Goal: Task Accomplishment & Management: Complete application form

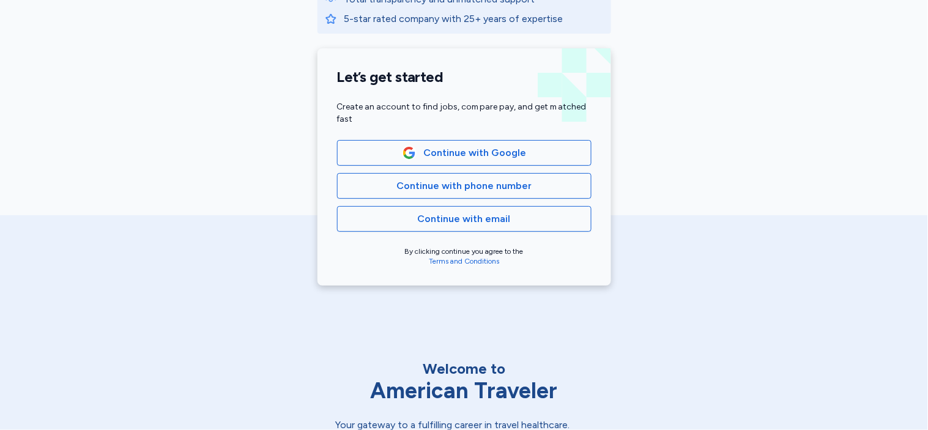
scroll to position [253, 0]
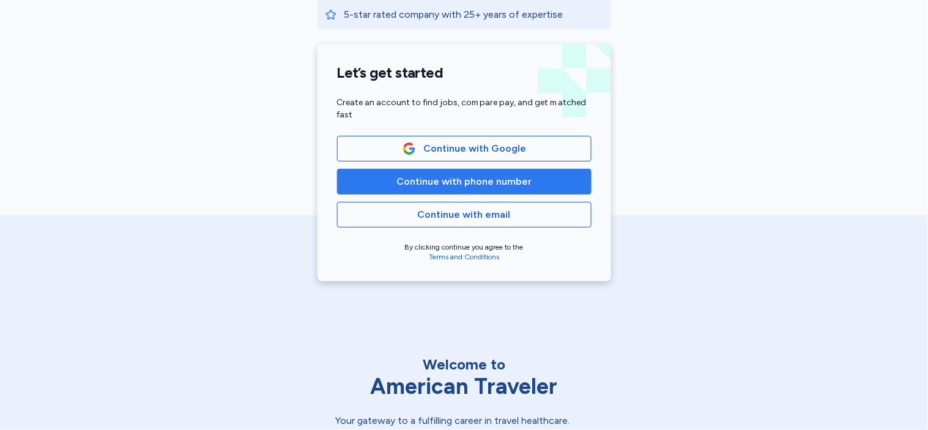
click at [423, 185] on span "Continue with phone number" at bounding box center [463, 181] width 135 height 15
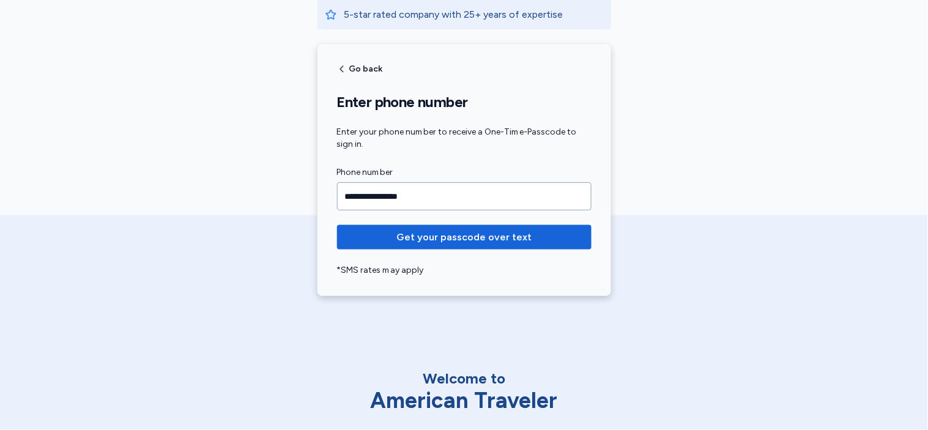
type input "**********"
click at [337, 225] on button "Get your passcode over text" at bounding box center [464, 237] width 254 height 24
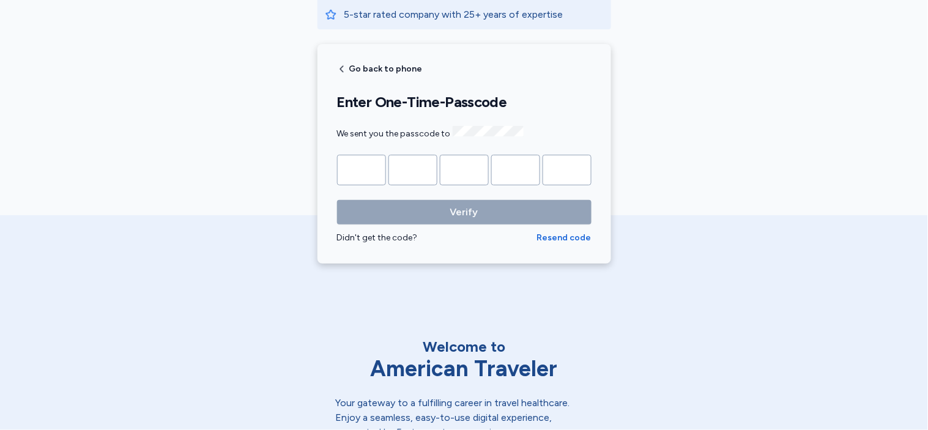
type input "*"
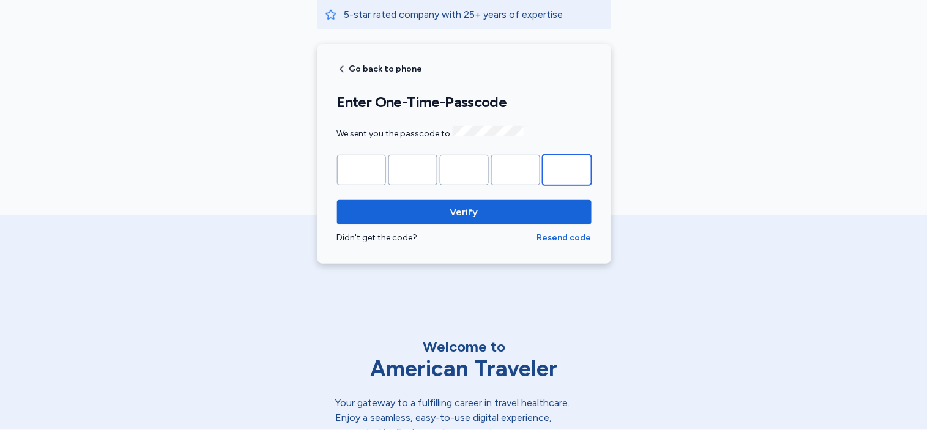
type input "*"
click at [337, 200] on button "Verify" at bounding box center [464, 212] width 254 height 24
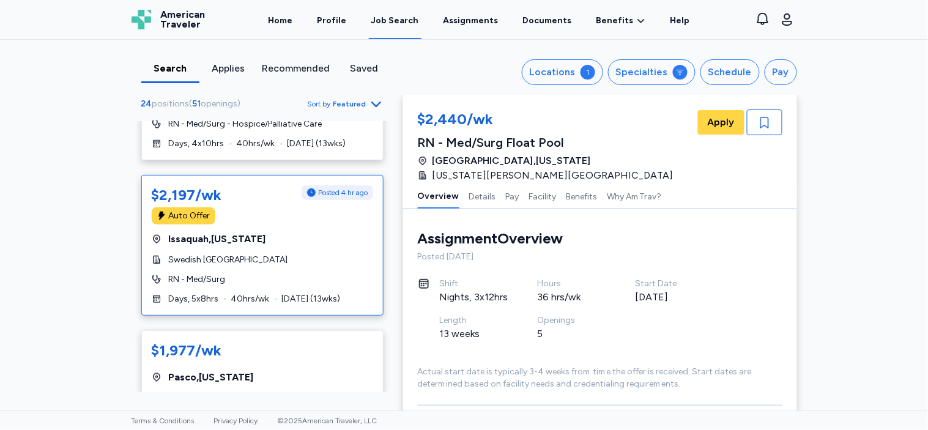
scroll to position [2683, 0]
click at [256, 234] on span "Issaquah , [US_STATE]" at bounding box center [217, 240] width 97 height 15
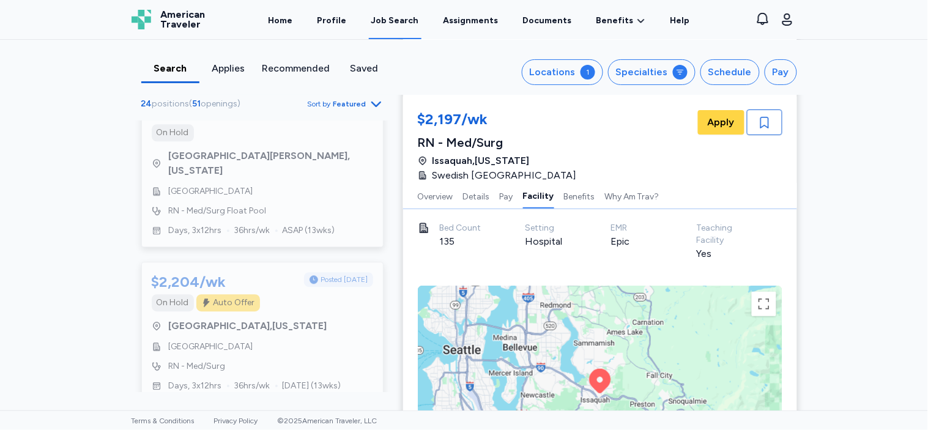
scroll to position [1233, 0]
click at [463, 31] on link "Assignments" at bounding box center [471, 20] width 60 height 38
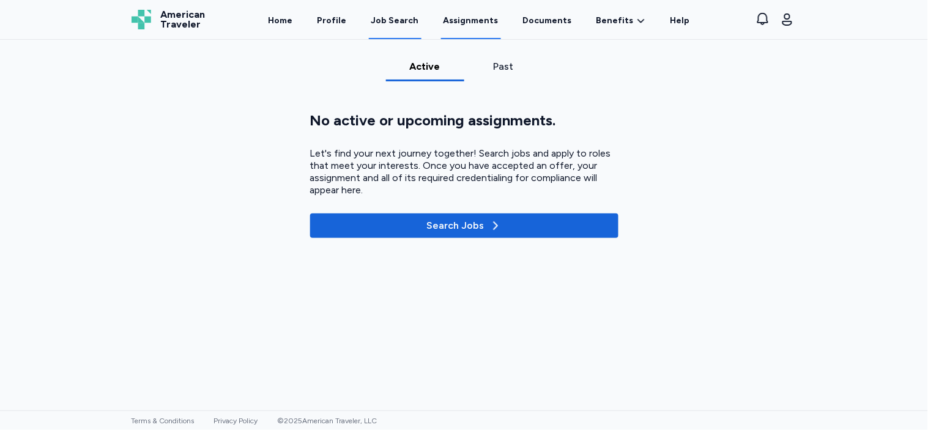
click at [399, 24] on div "Job Search" at bounding box center [395, 21] width 48 height 12
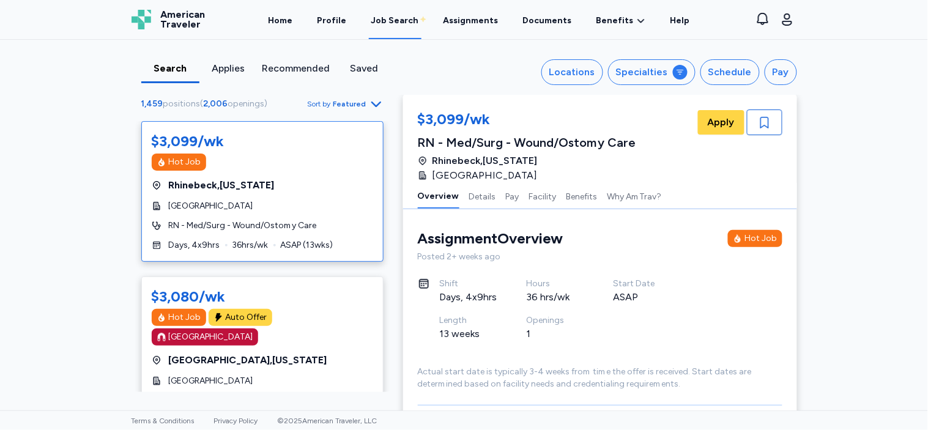
click at [225, 76] on div "Applies" at bounding box center [228, 72] width 58 height 22
